Goal: Task Accomplishment & Management: Manage account settings

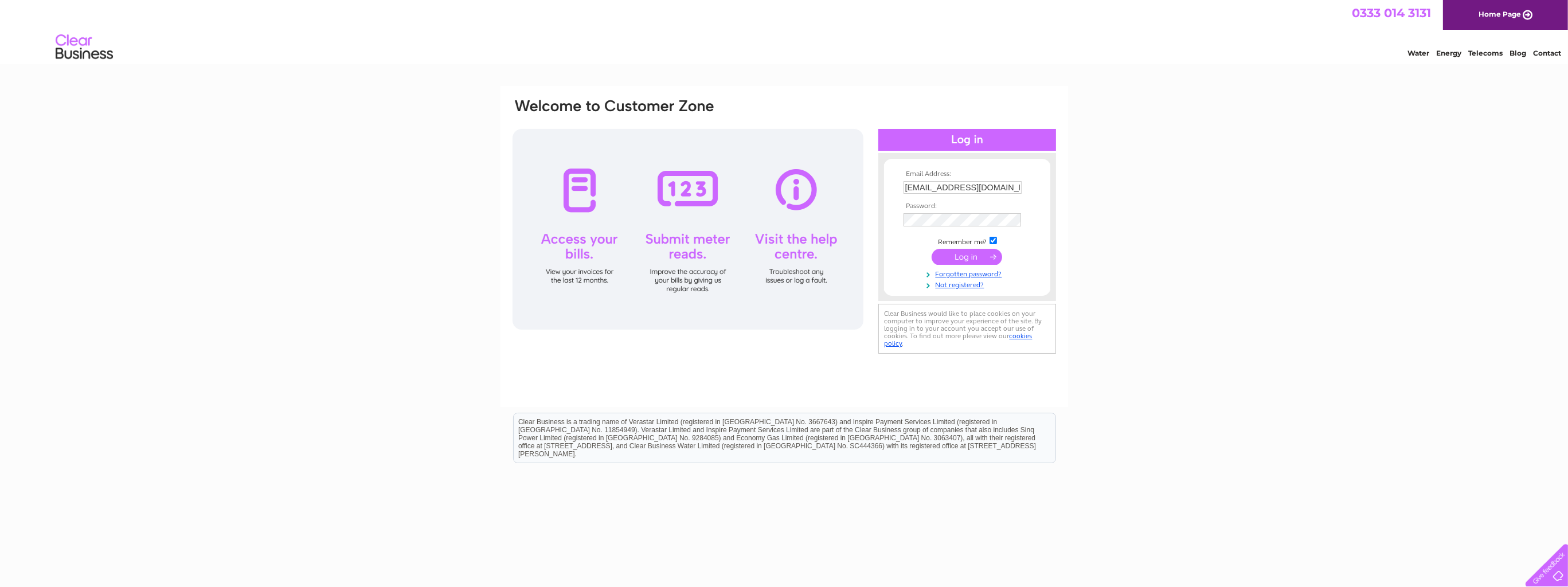
click at [971, 257] on input "submit" at bounding box center [967, 257] width 71 height 16
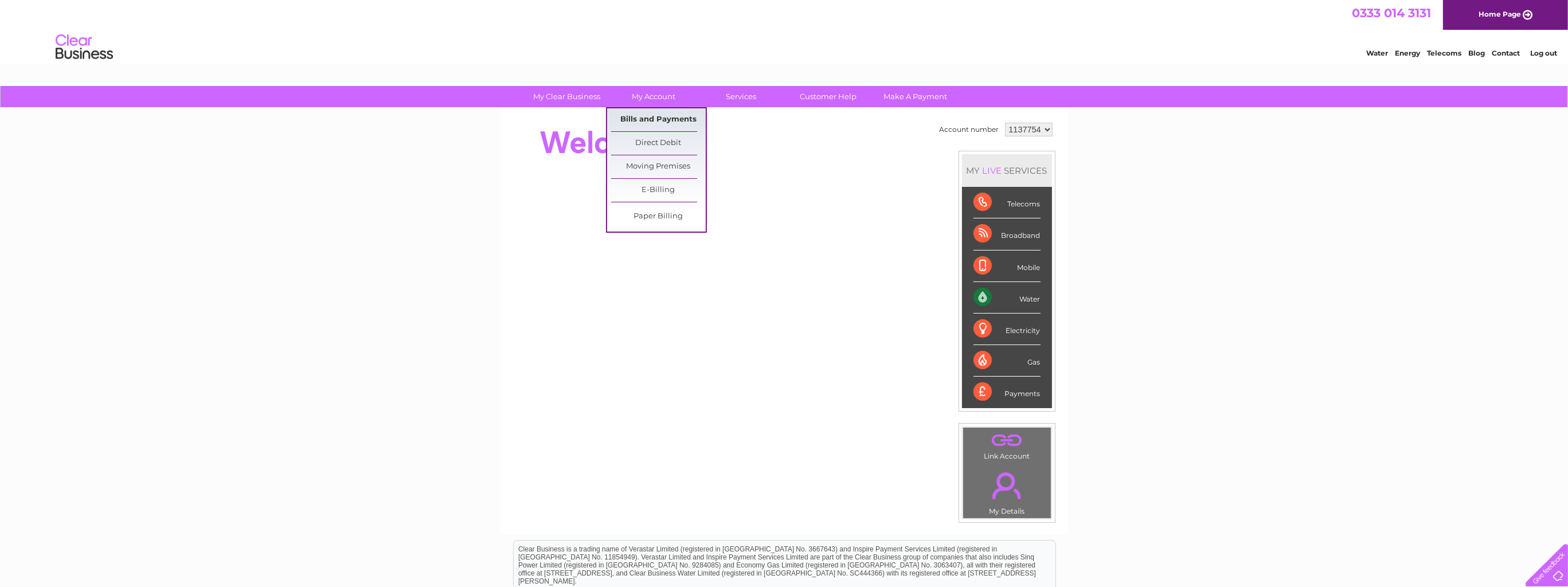
click at [649, 118] on link "Bills and Payments" at bounding box center [658, 120] width 94 height 23
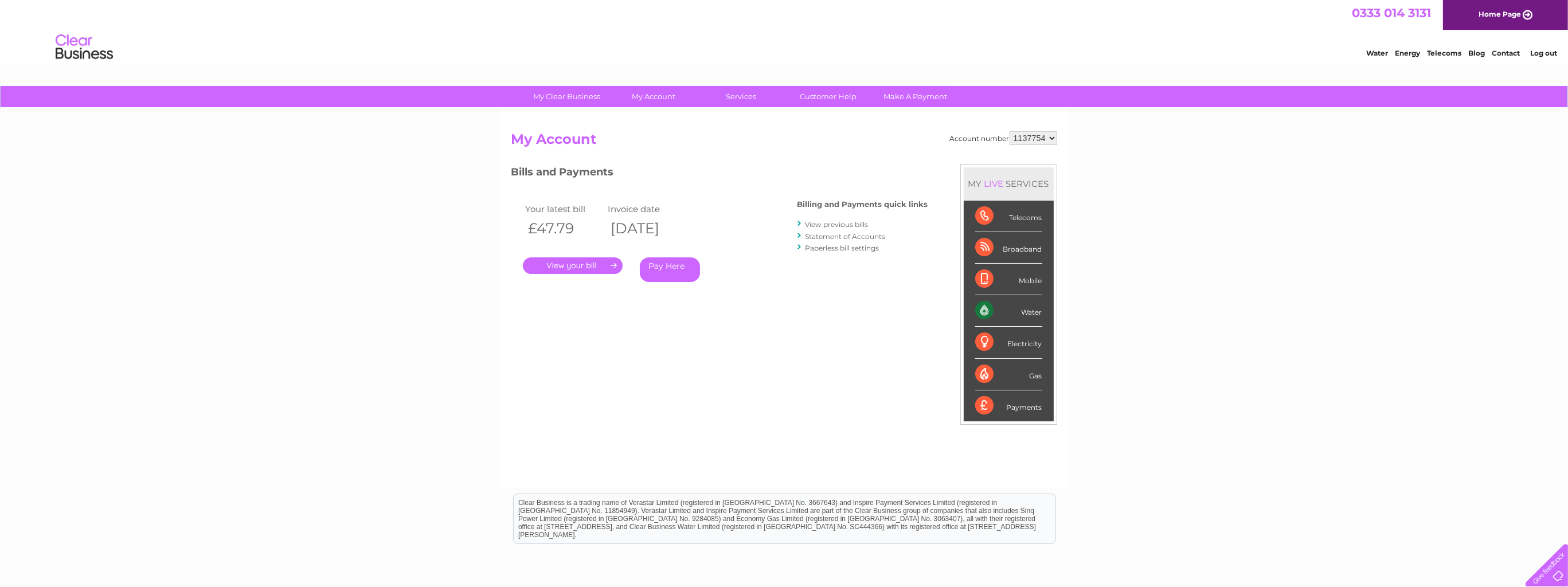
click at [581, 267] on link "." at bounding box center [573, 265] width 100 height 16
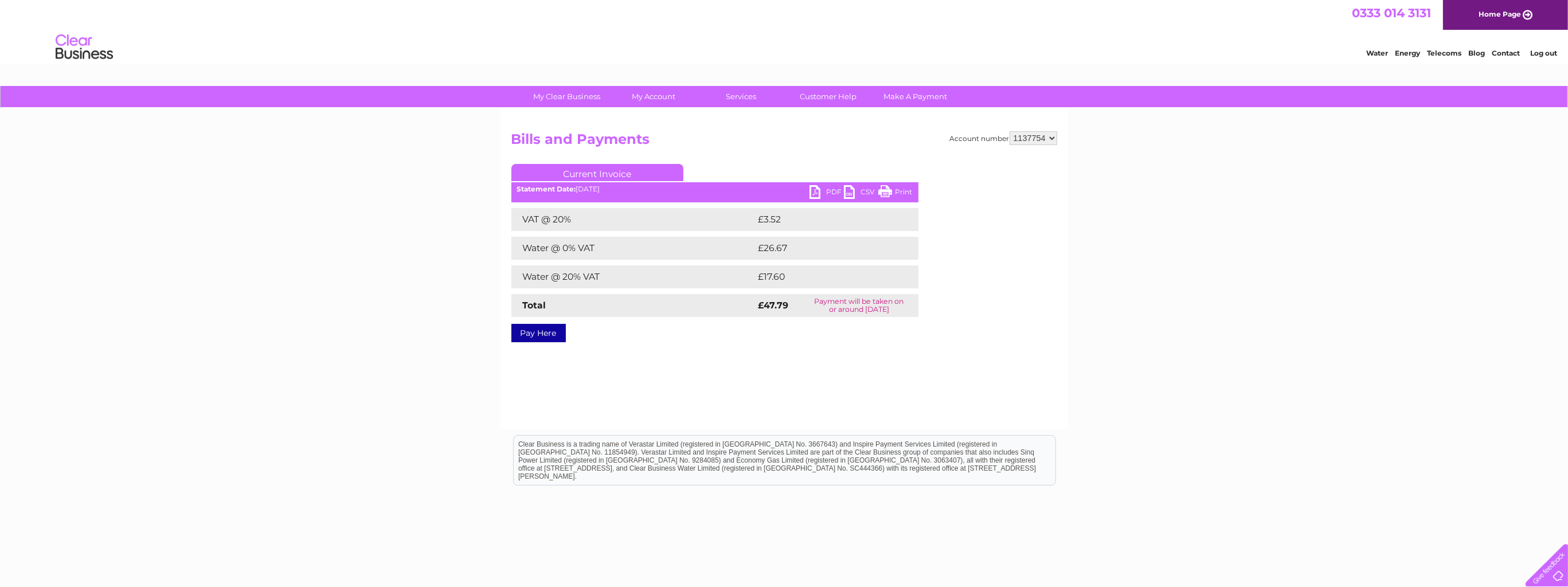
click at [819, 192] on link "PDF" at bounding box center [827, 193] width 35 height 16
